Goal: Information Seeking & Learning: Learn about a topic

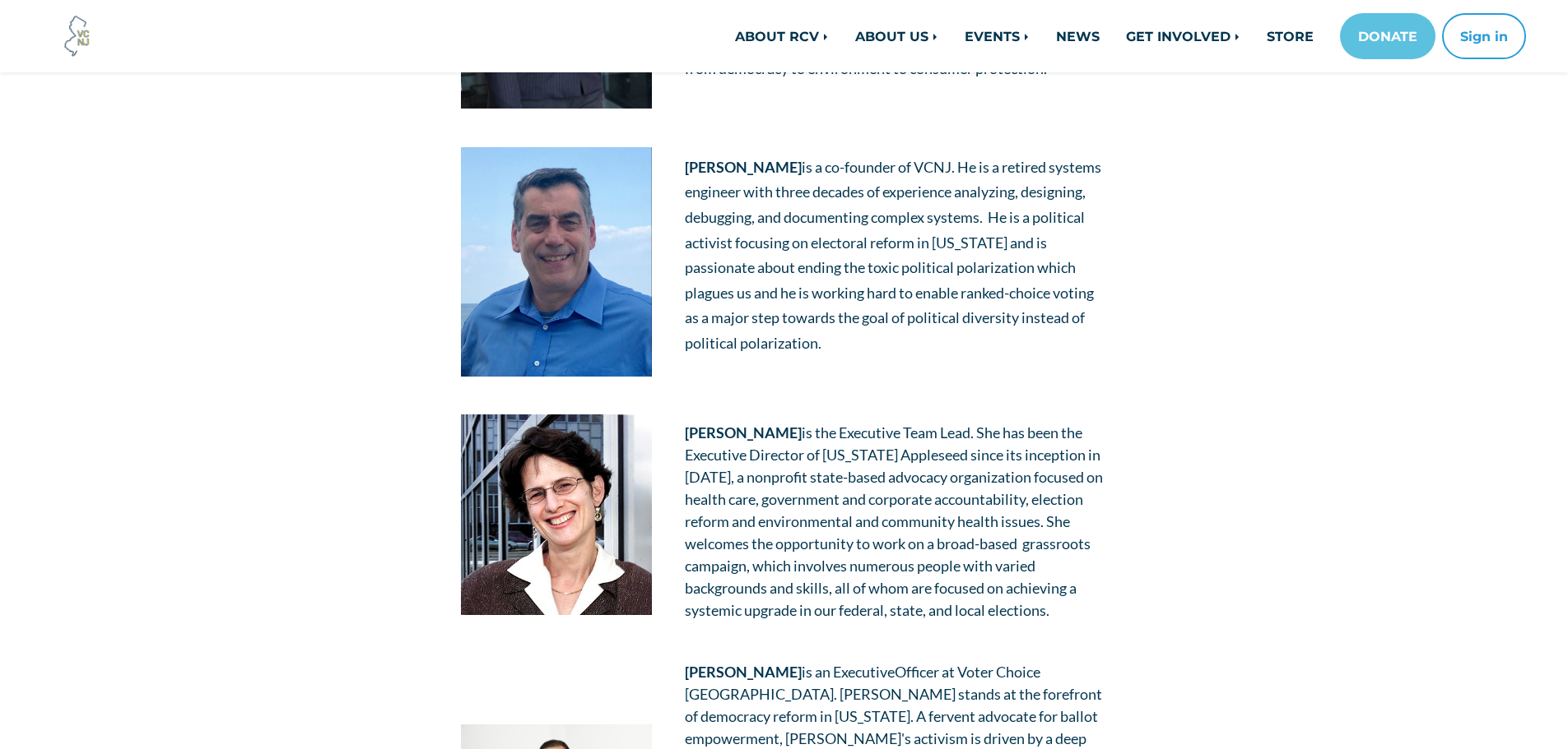
scroll to position [494, 0]
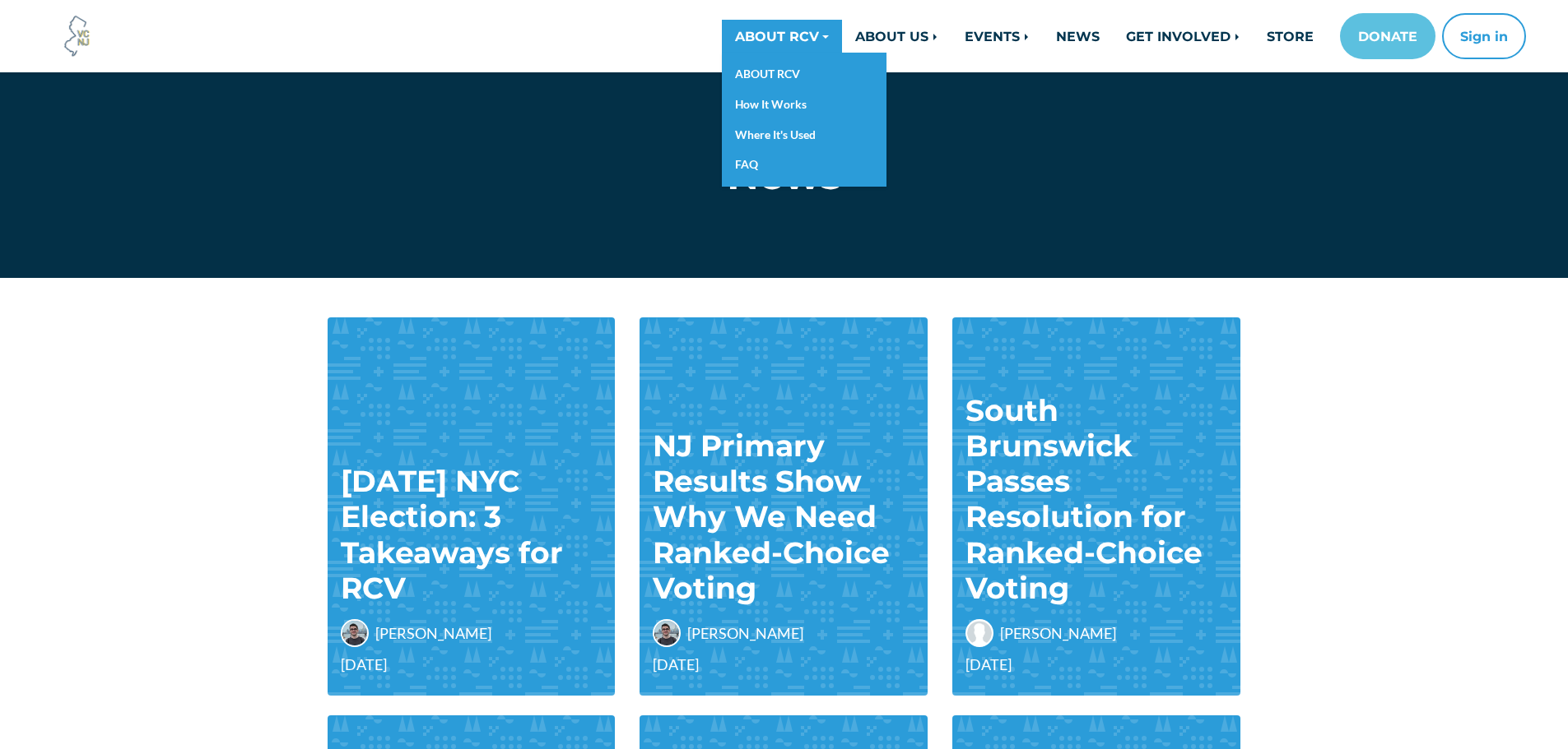
click at [784, 34] on link "ABOUT RCV" at bounding box center [782, 36] width 121 height 33
click at [783, 63] on link "ABOUT RCV" at bounding box center [803, 74] width 164 height 30
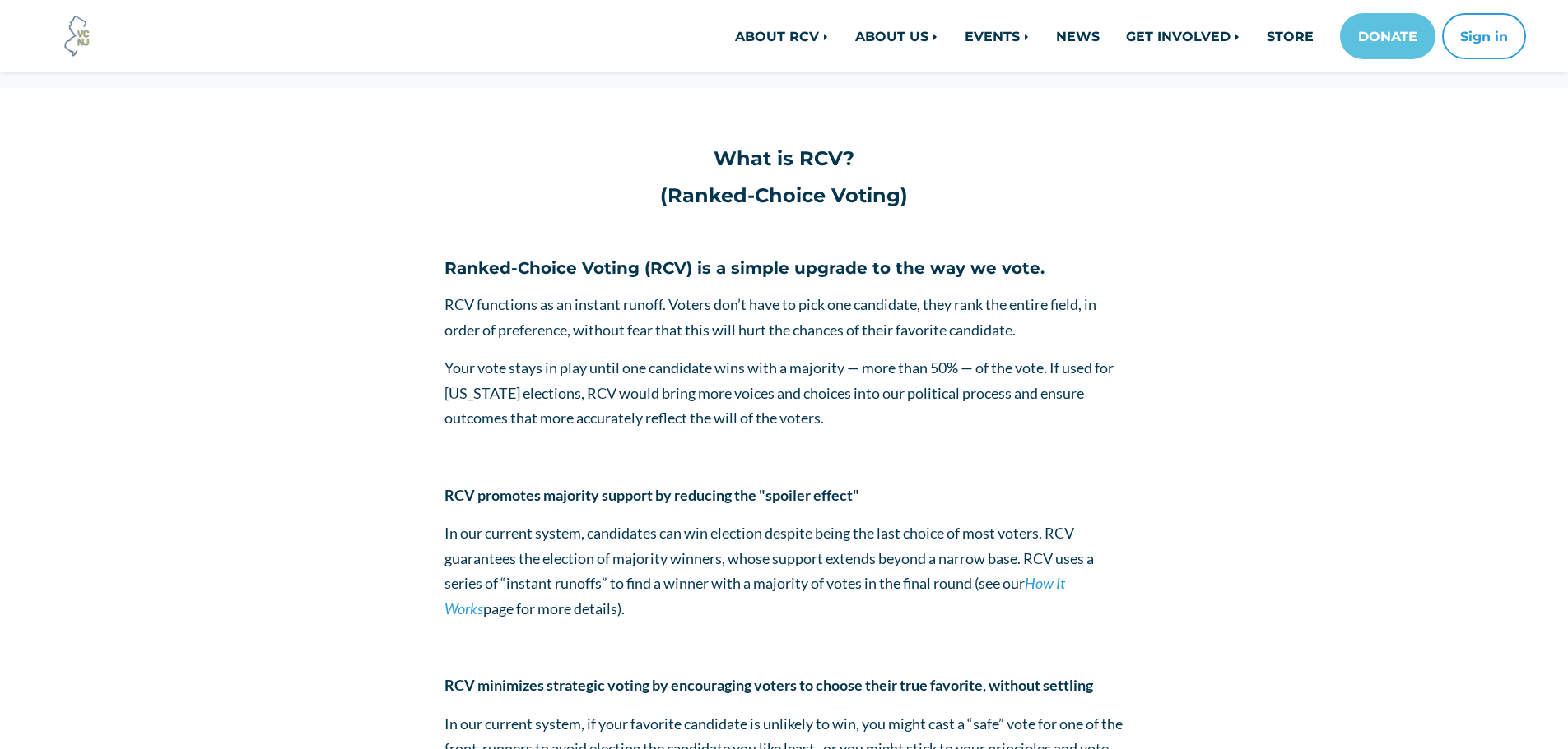
scroll to position [494, 0]
